Goal: Task Accomplishment & Management: Manage account settings

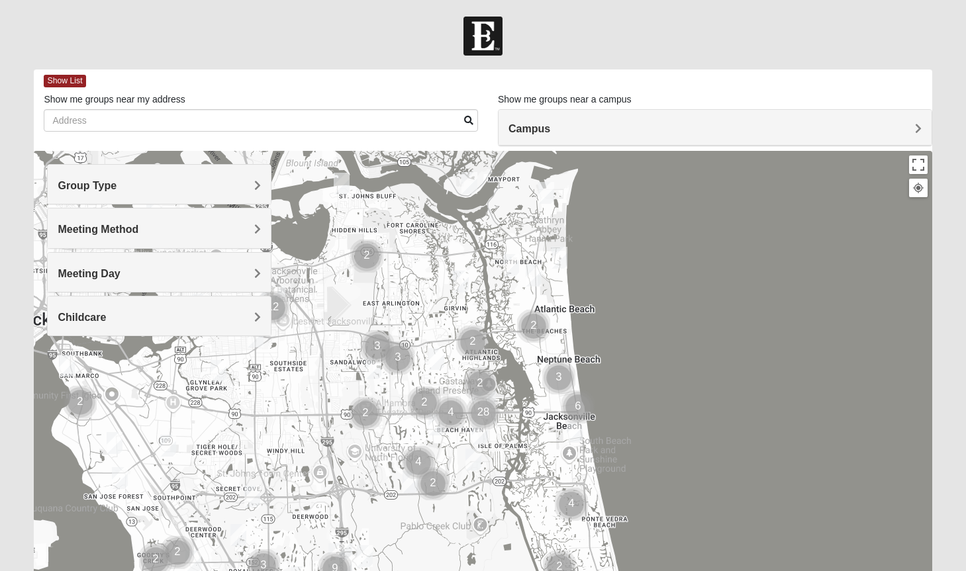
click at [550, 128] on span "Campus" at bounding box center [529, 128] width 42 height 11
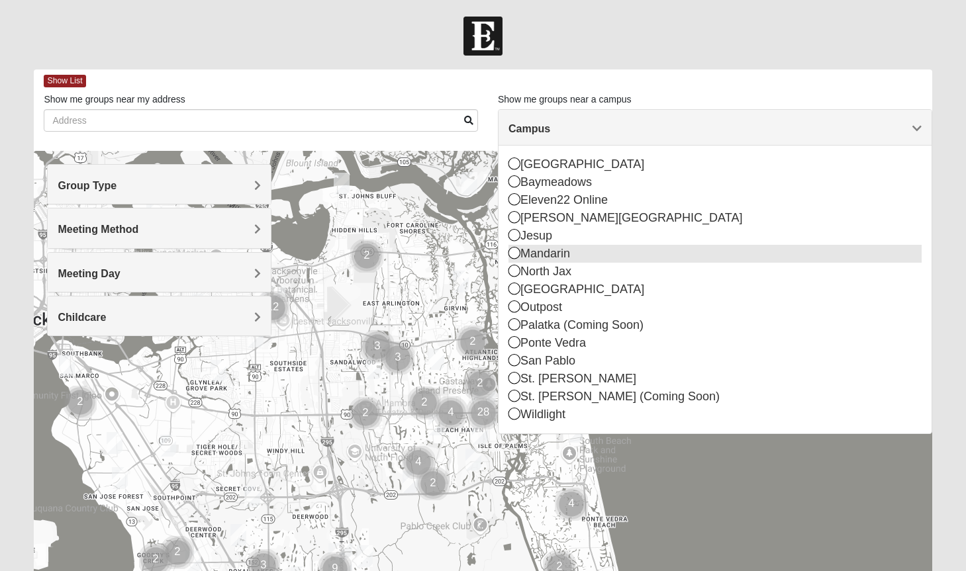
click at [550, 255] on div "Mandarin" at bounding box center [714, 254] width 413 height 18
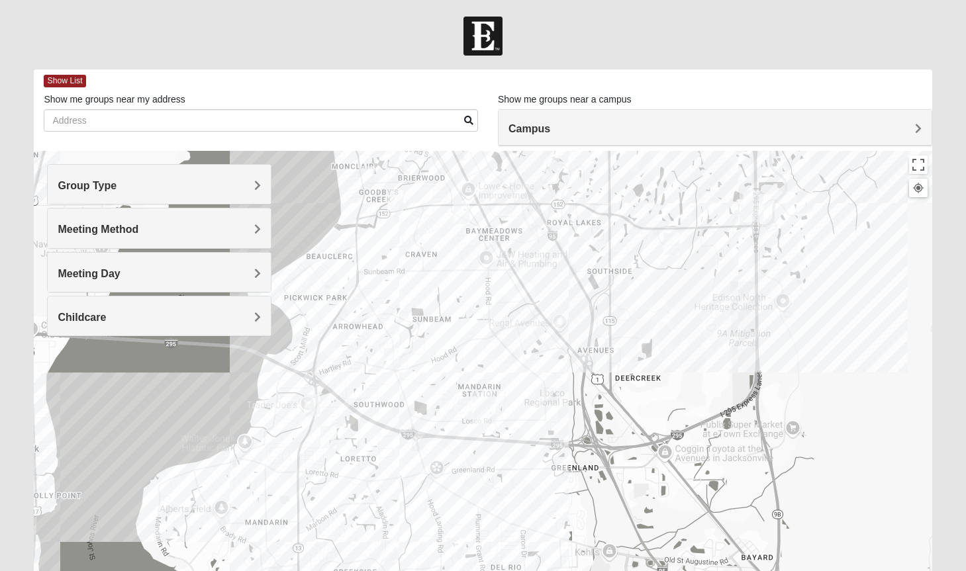
click at [474, 420] on img "Mandarin" at bounding box center [484, 408] width 24 height 32
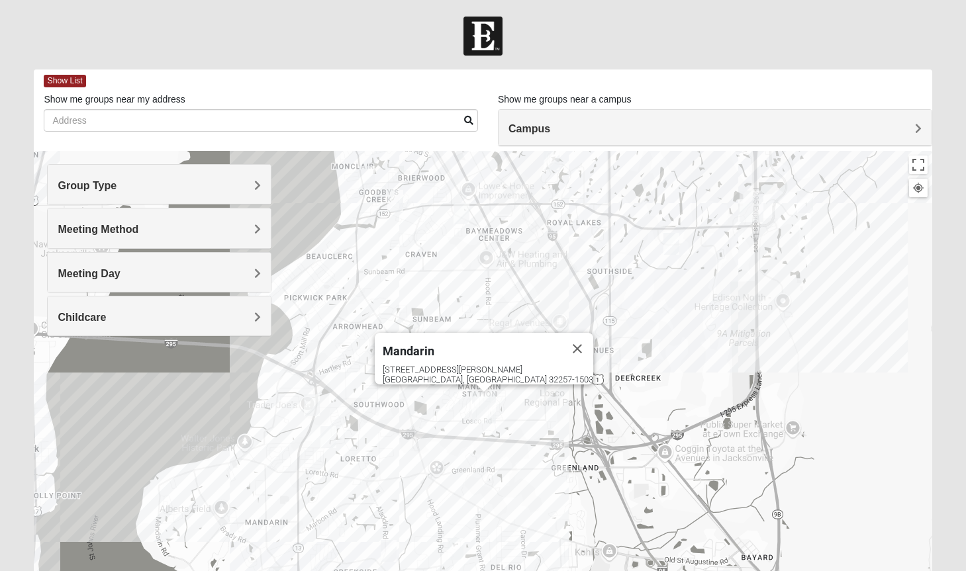
click at [468, 416] on div "Mandarin 4911 Losco Rd Jacksonville, FL 32257-1503" at bounding box center [482, 415] width 897 height 529
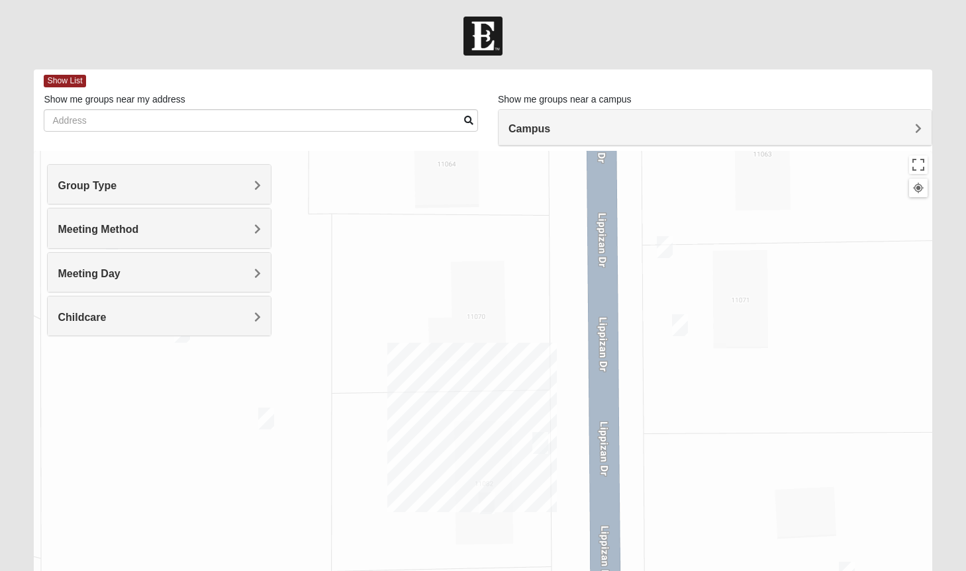
click at [666, 244] on img "On Campus Mixed Hannigan 32257" at bounding box center [665, 247] width 16 height 22
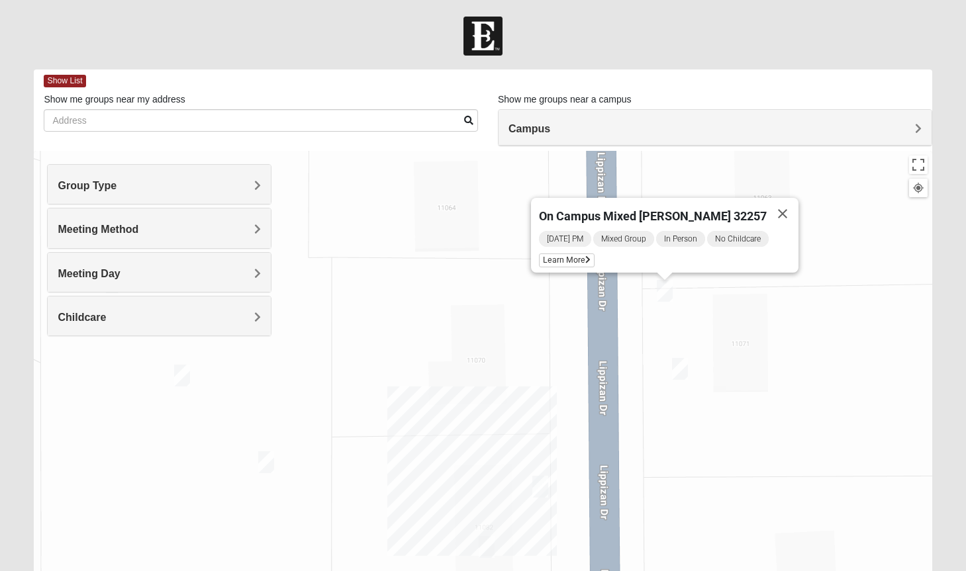
click at [682, 366] on img "On Campus Womens Monger 32257" at bounding box center [680, 369] width 16 height 22
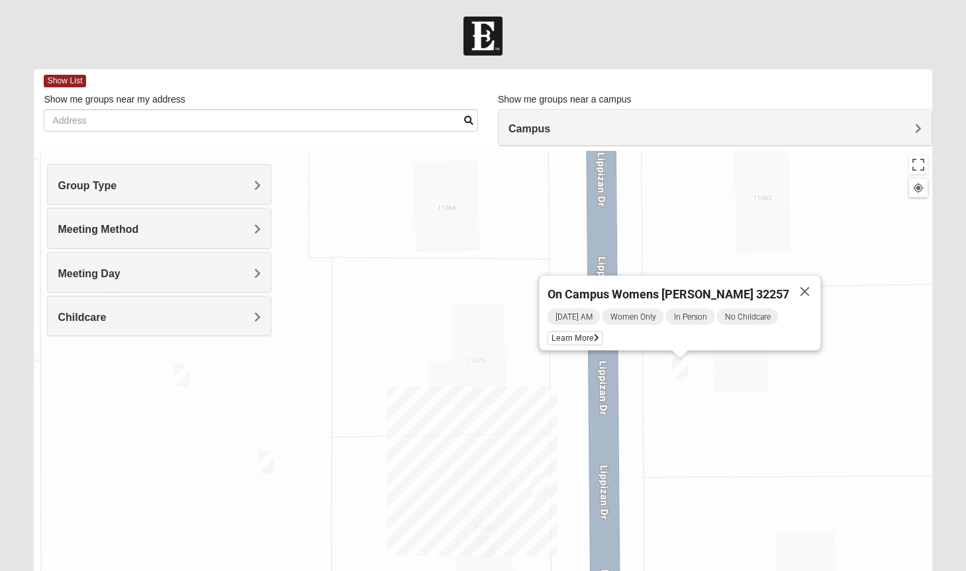
click at [543, 484] on img "On Campus Mens Schultz 32257" at bounding box center [540, 487] width 16 height 22
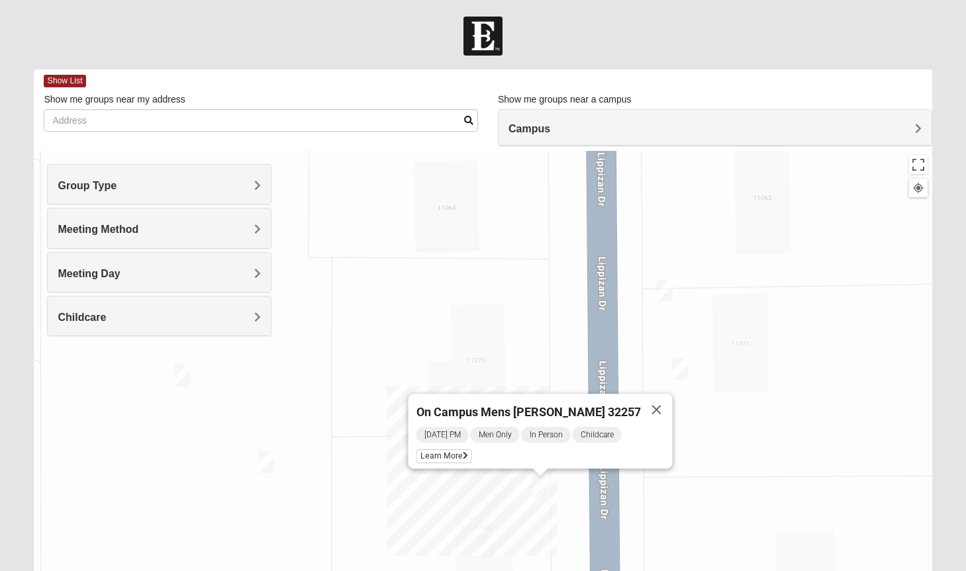
click at [486, 541] on img "On Campus Mens Hoffstatter 32257" at bounding box center [487, 547] width 16 height 22
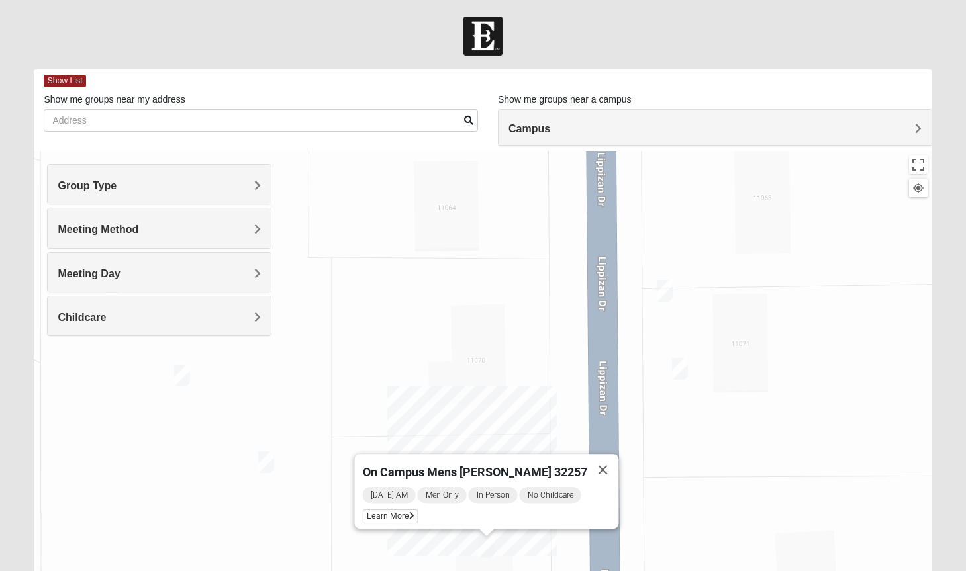
click at [266, 459] on img "On Campus Womens Perry 32257" at bounding box center [266, 462] width 16 height 22
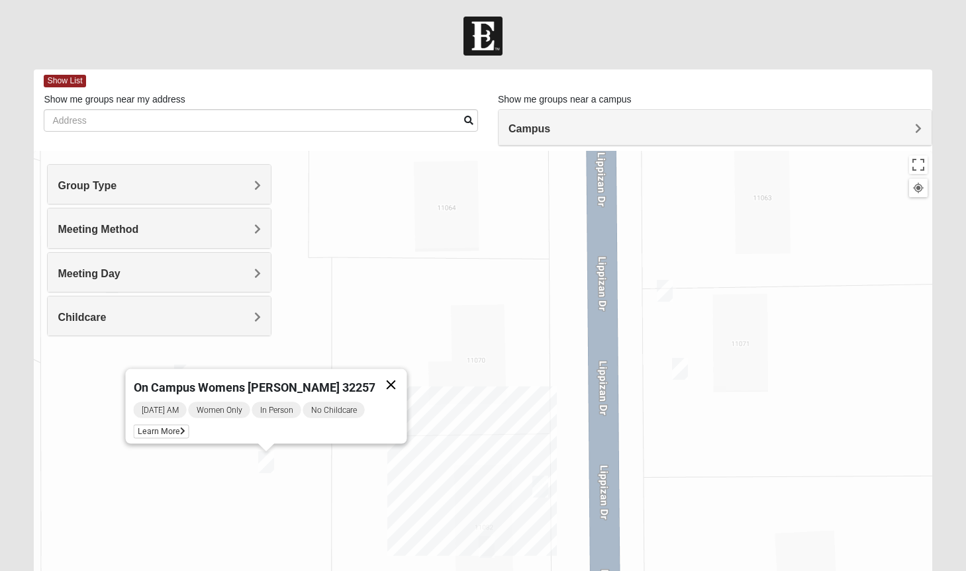
click at [381, 375] on button "Close" at bounding box center [391, 385] width 32 height 32
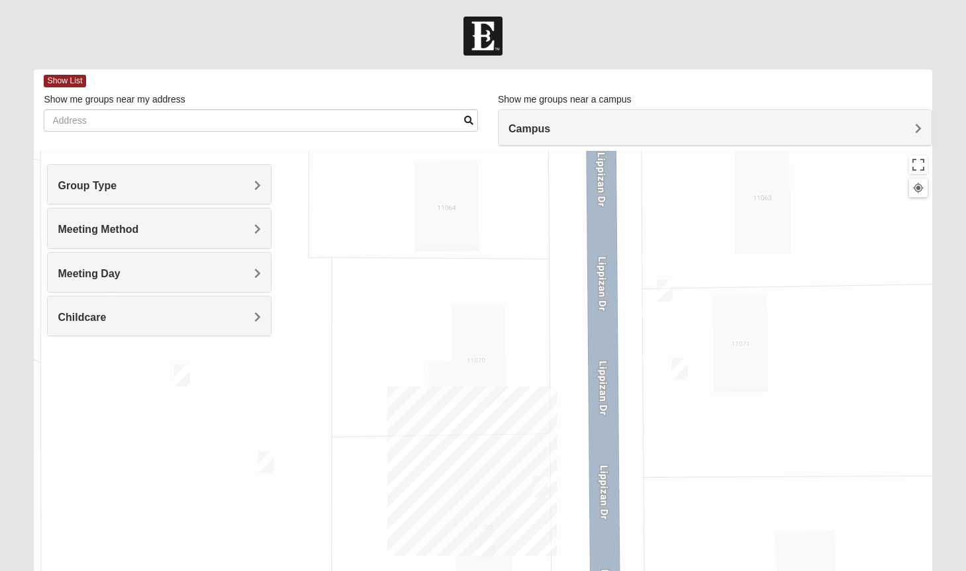
click at [183, 376] on img "On Campus Mens Gruber 32257" at bounding box center [182, 376] width 16 height 22
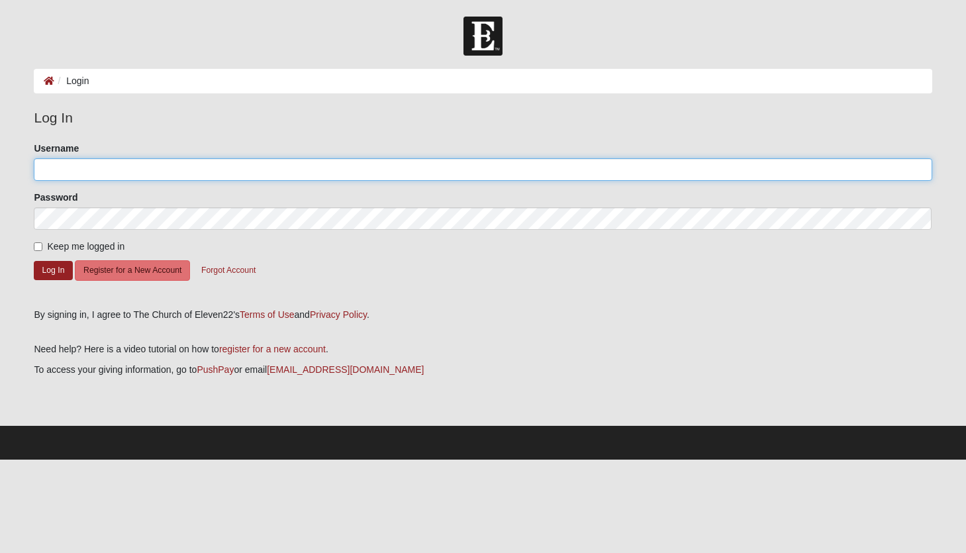
type input "[EMAIL_ADDRESS][DOMAIN_NAME]"
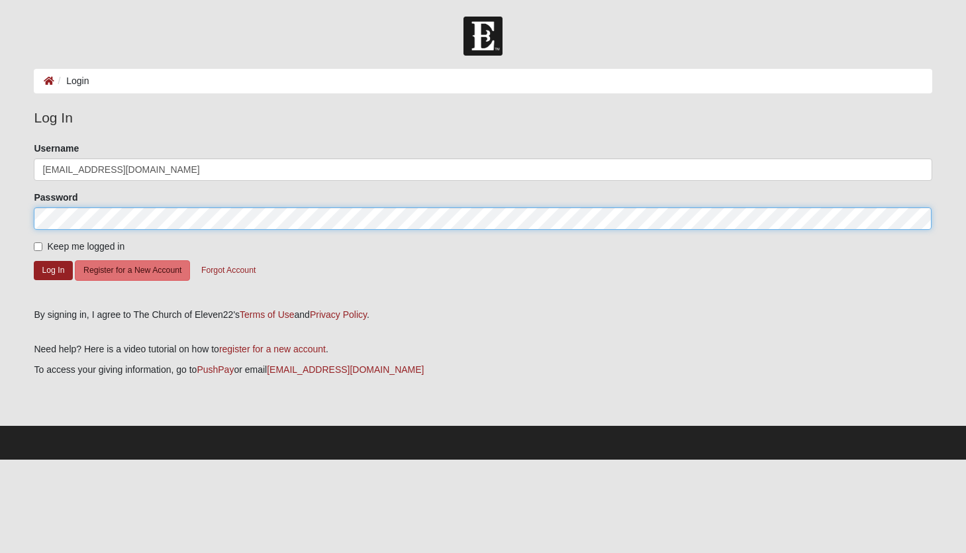
click at [53, 269] on button "Log In" at bounding box center [53, 270] width 38 height 19
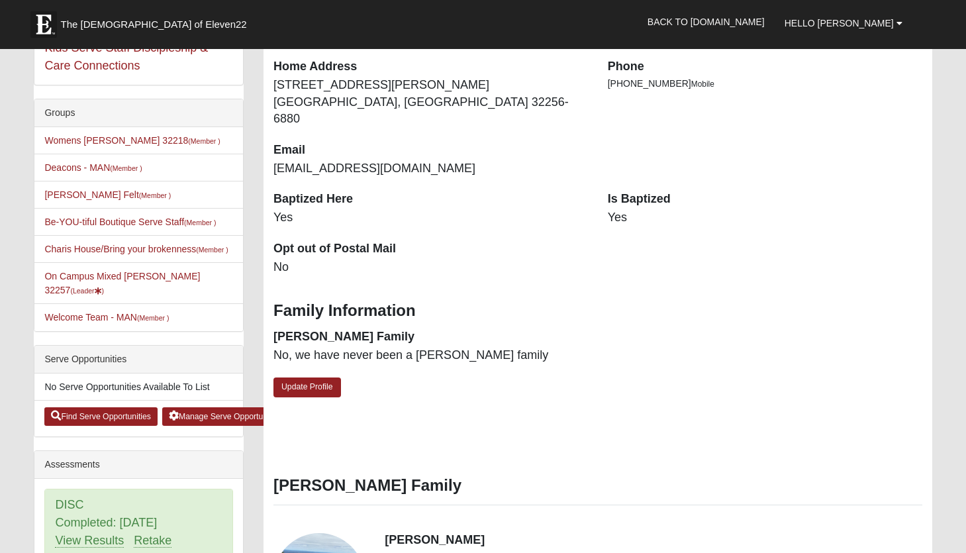
scroll to position [265, 0]
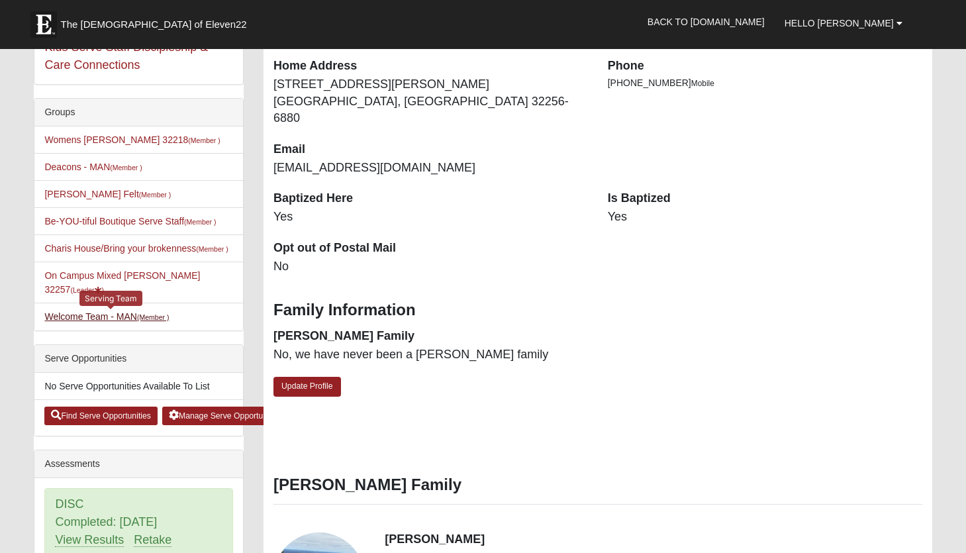
click at [125, 316] on link "Welcome Team - MAN (Member )" at bounding box center [106, 316] width 124 height 11
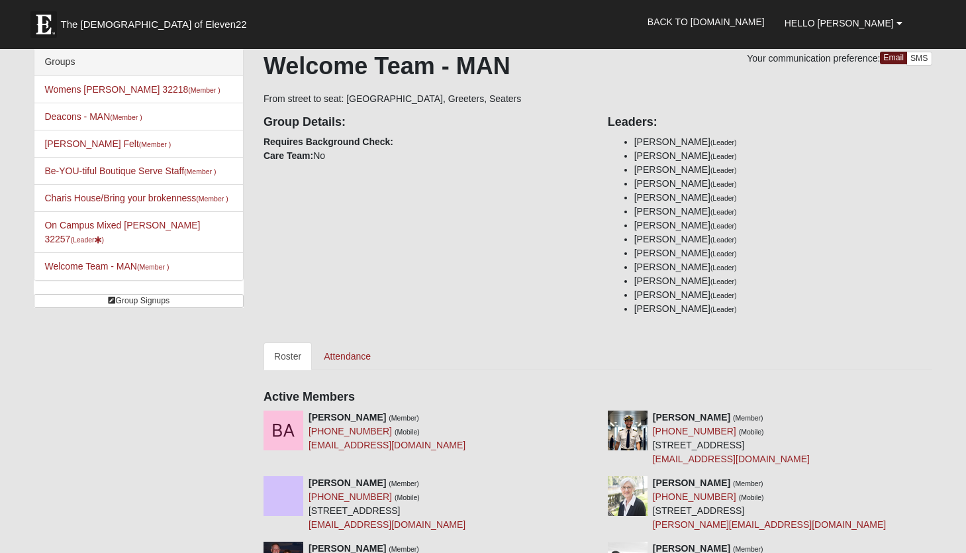
scroll to position [75, 0]
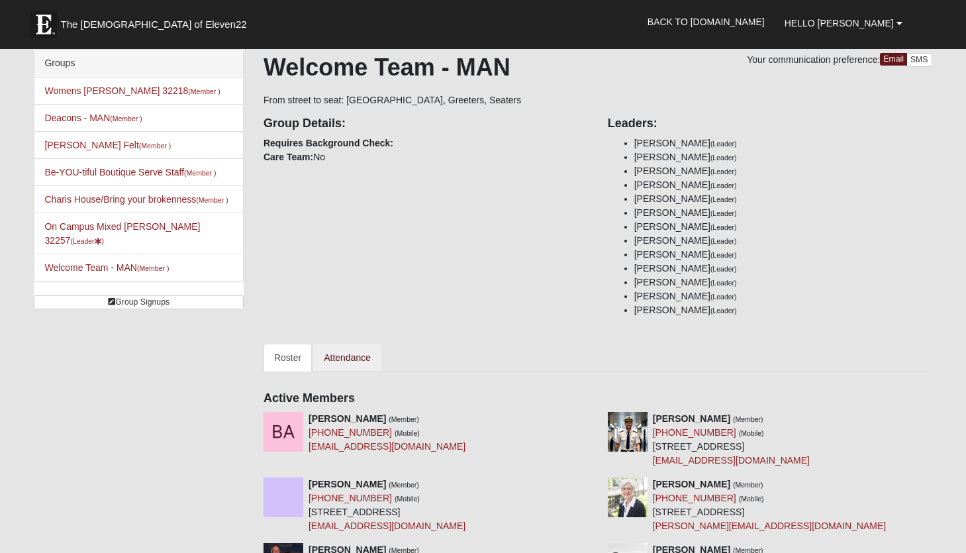
click at [347, 356] on link "Attendance" at bounding box center [347, 357] width 68 height 28
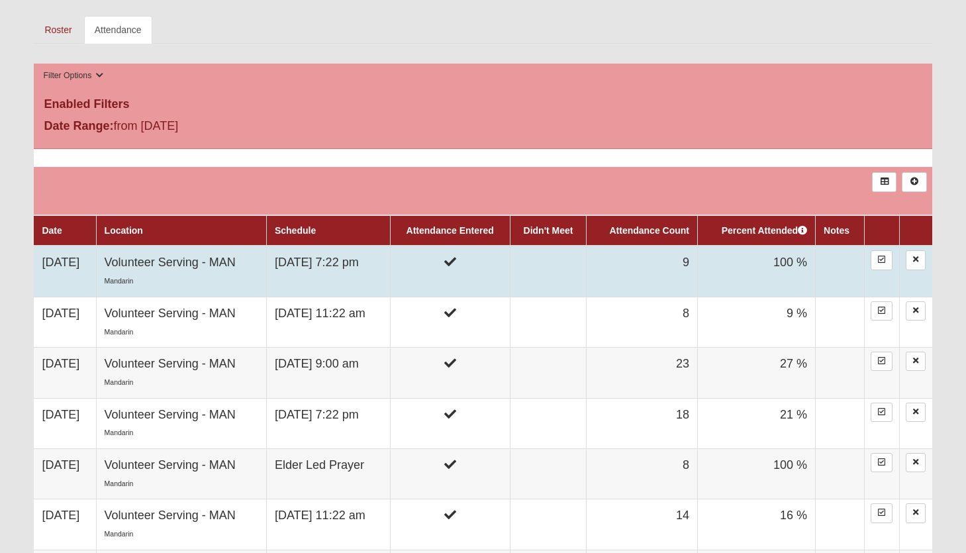
scroll to position [406, 0]
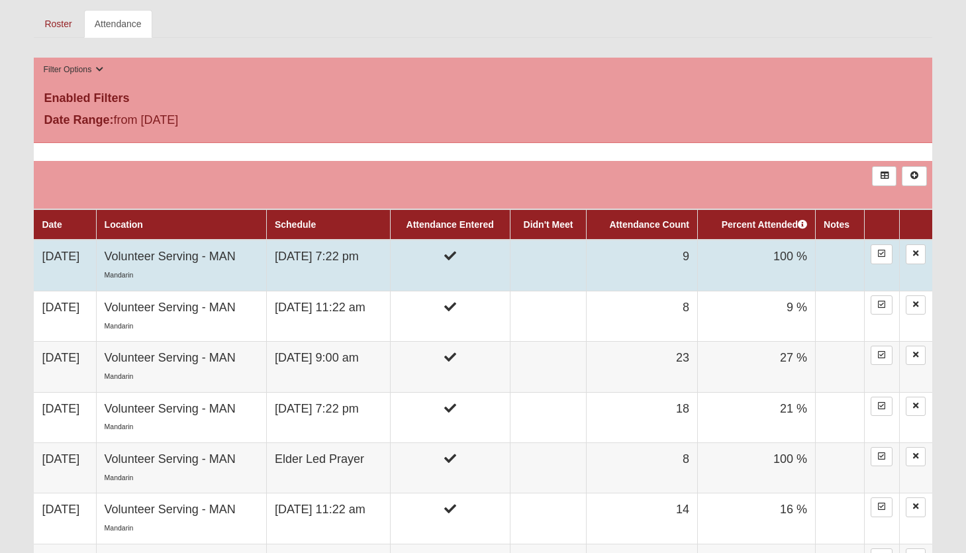
click at [201, 257] on td "Volunteer Serving - MAN Mandarin" at bounding box center [181, 265] width 170 height 51
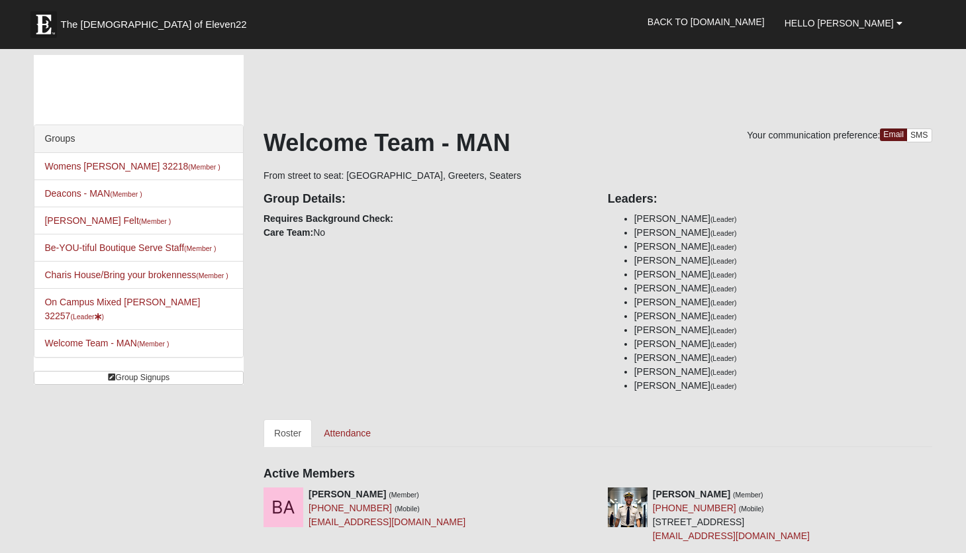
scroll to position [75, 0]
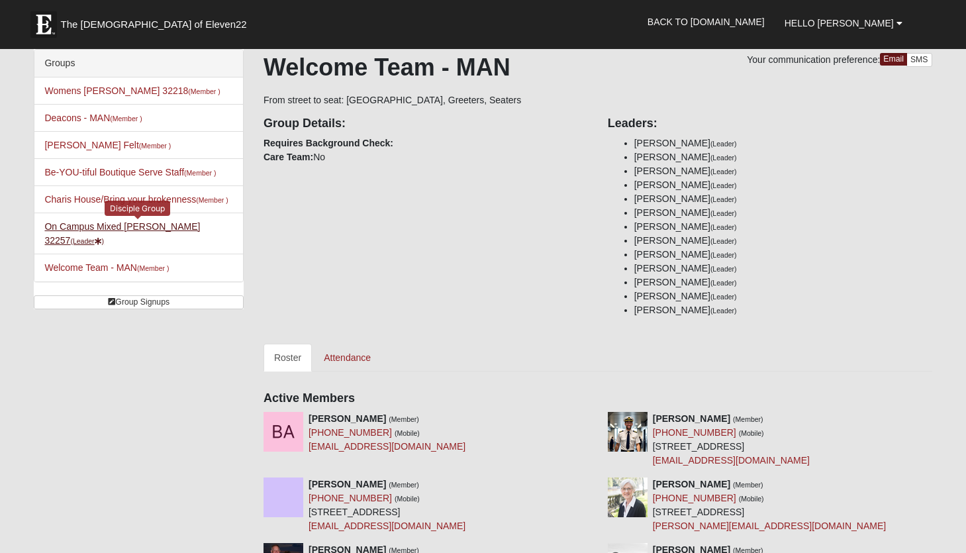
click at [161, 225] on link "On Campus Mixed Hoffstatter 32257 (Leader )" at bounding box center [122, 233] width 156 height 24
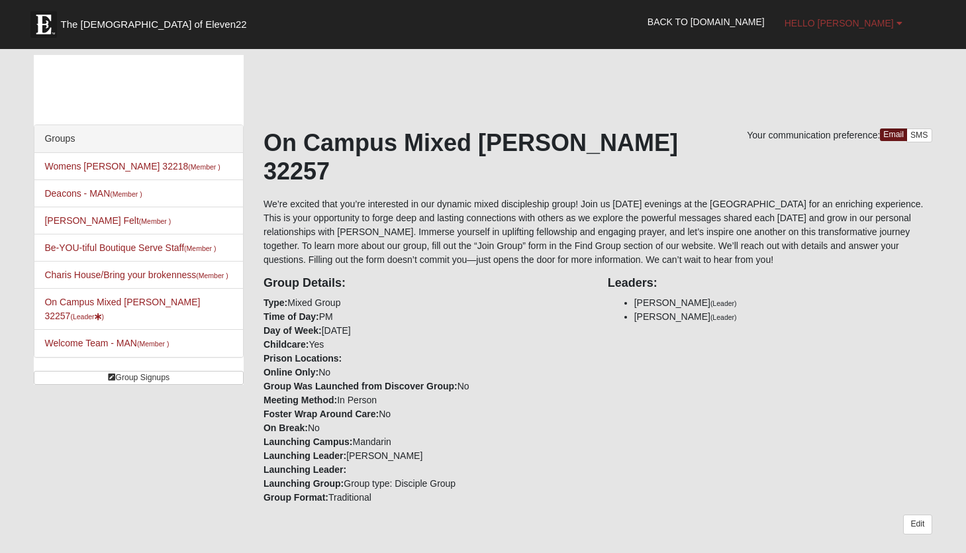
click at [885, 22] on span "Hello [PERSON_NAME]" at bounding box center [838, 23] width 109 height 11
